Goal: Information Seeking & Learning: Check status

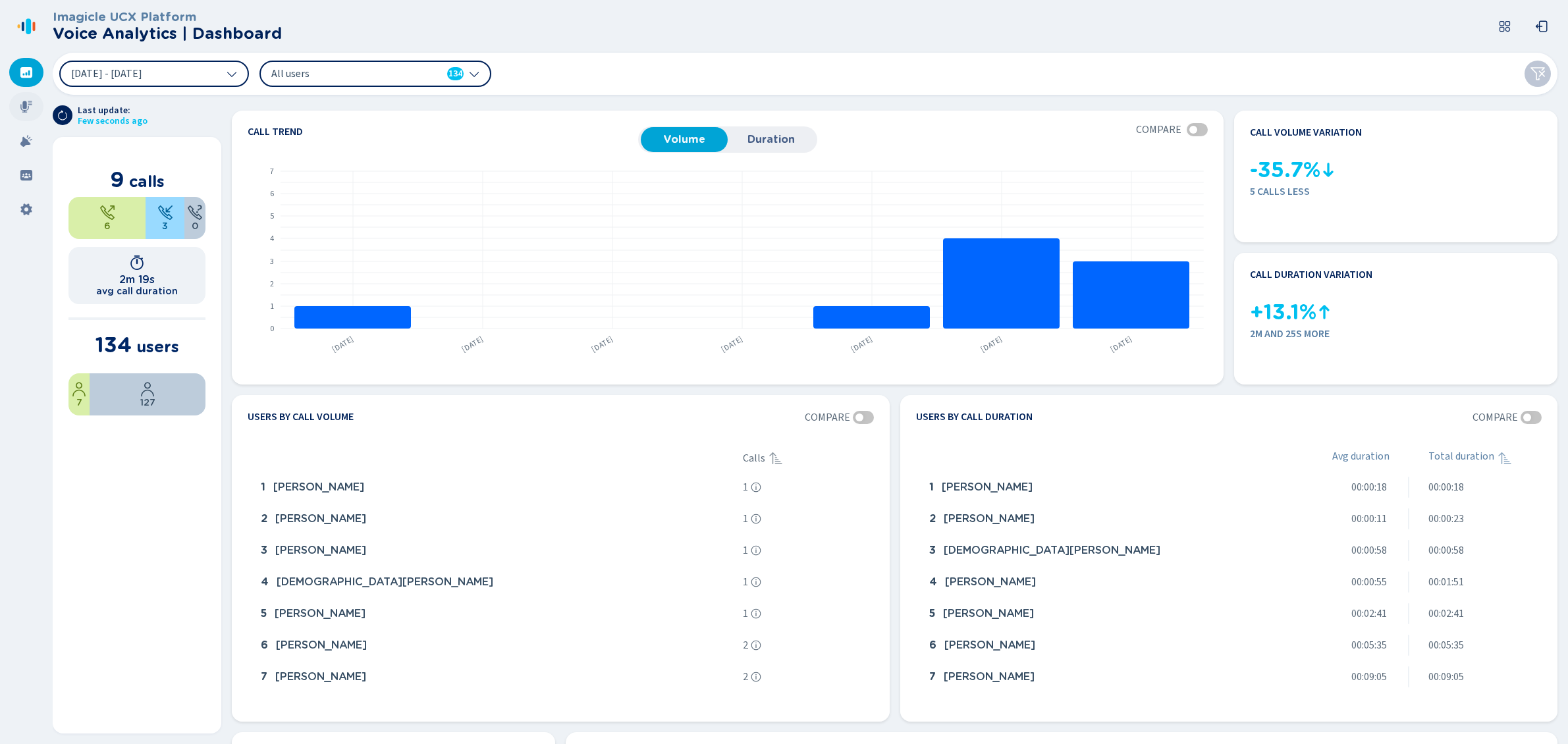
click at [35, 110] on div at bounding box center [26, 106] width 35 height 29
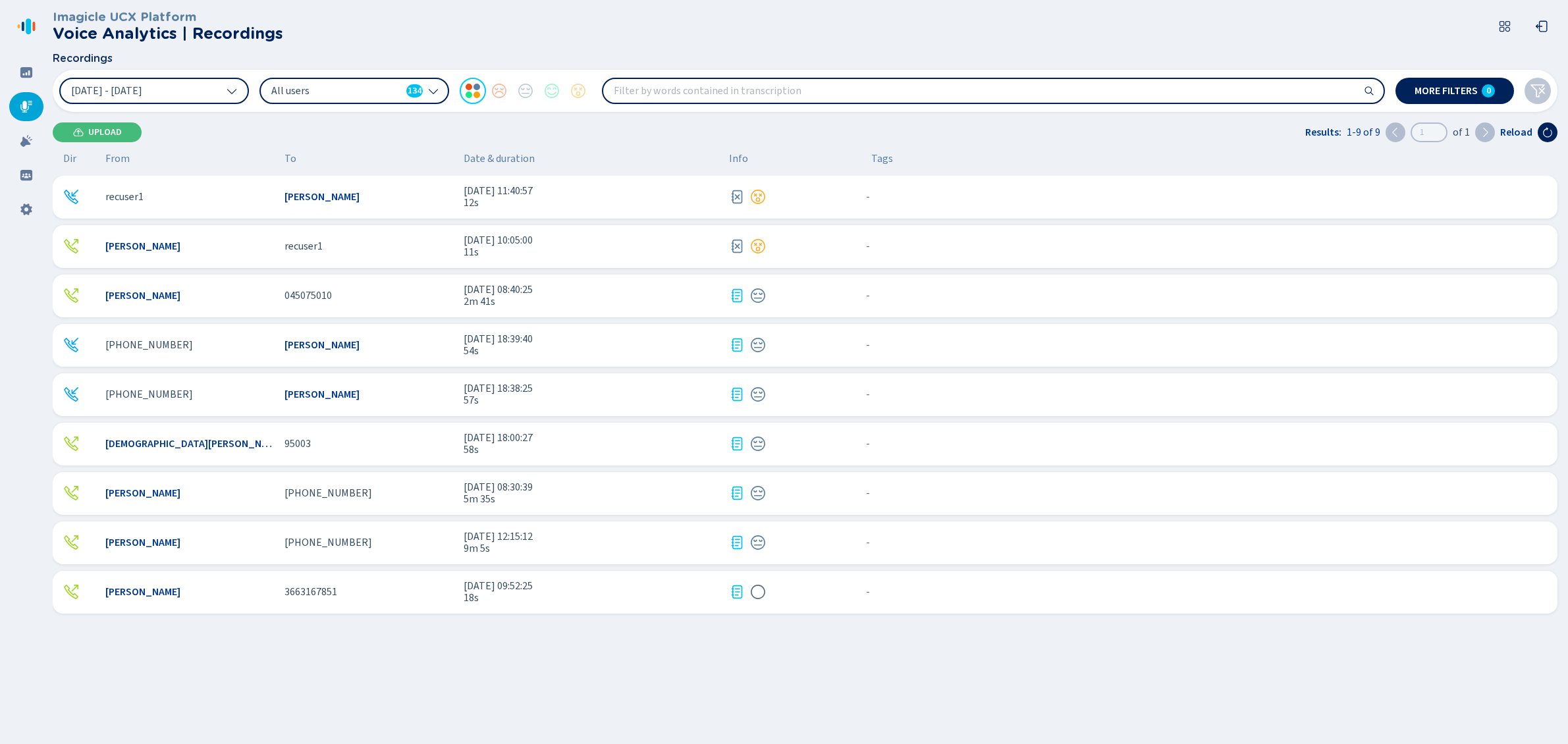
click at [163, 208] on div "recuser1 [PERSON_NAME] [DATE] 11:40:57 12s - {{hiddenTagsCount}} more" at bounding box center [805, 197] width 1505 height 43
